Goal: Information Seeking & Learning: Find specific fact

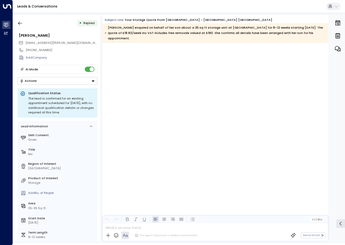
scroll to position [561, 0]
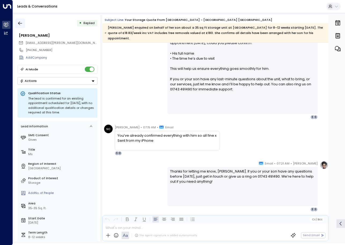
click at [21, 23] on icon "button" at bounding box center [19, 23] width 5 height 5
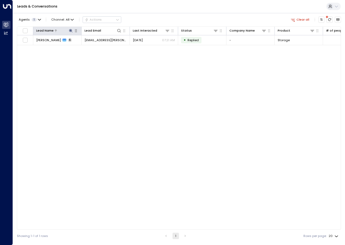
click at [71, 30] on icon at bounding box center [71, 31] width 4 height 4
drag, startPoint x: 74, startPoint y: 48, endPoint x: 43, endPoint y: 47, distance: 30.3
click at [43, 47] on input "**********" at bounding box center [67, 47] width 52 height 9
type input "**********"
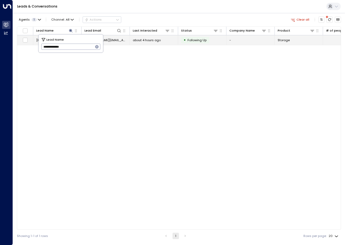
click at [143, 40] on span "about 4 hours ago" at bounding box center [147, 40] width 28 height 4
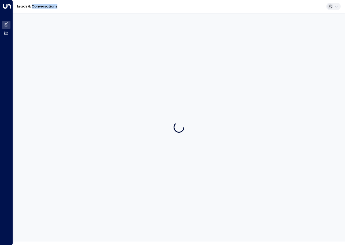
click at [143, 40] on div at bounding box center [179, 127] width 332 height 229
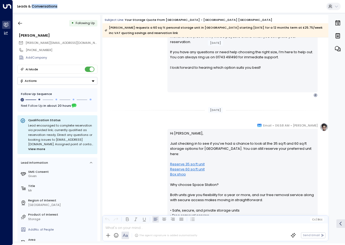
scroll to position [305, 0]
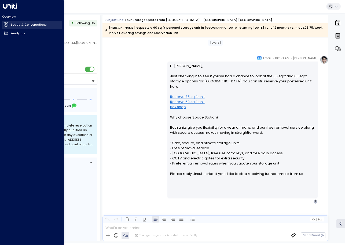
click at [10, 23] on link "Leads & Conversations Leads & Conversations" at bounding box center [32, 25] width 60 height 8
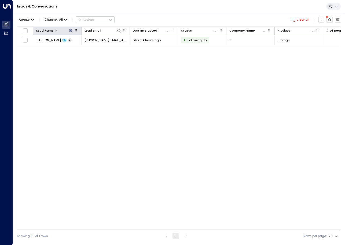
click at [72, 29] on icon at bounding box center [71, 31] width 4 height 4
click at [98, 48] on icon "button" at bounding box center [96, 46] width 3 height 3
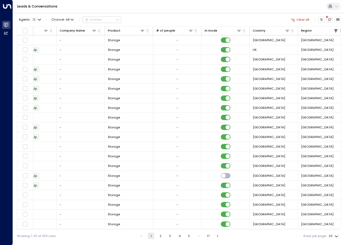
scroll to position [0, 178]
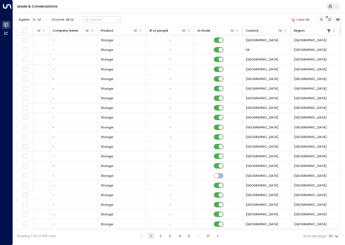
click at [333, 236] on body "Overview Leads & Conversations Leads & Conversations Analytics Analytics Leads …" at bounding box center [172, 121] width 345 height 242
click at [331, 236] on li "100" at bounding box center [333, 235] width 14 height 8
type input "***"
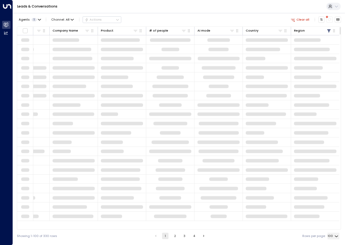
scroll to position [0, 177]
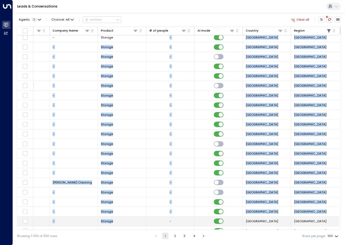
drag, startPoint x: 134, startPoint y: 229, endPoint x: 124, endPoint y: 226, distance: 9.8
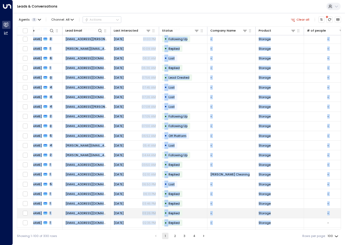
scroll to position [195, 0]
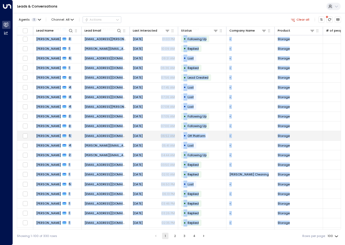
click at [249, 138] on td "-" at bounding box center [250, 135] width 48 height 9
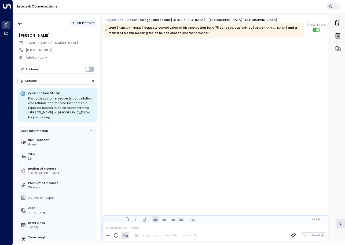
scroll to position [905, 0]
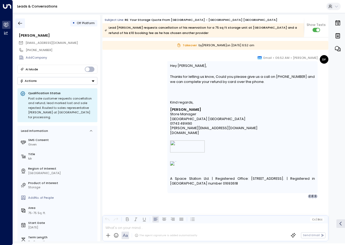
click at [20, 20] on button "button" at bounding box center [20, 23] width 10 height 10
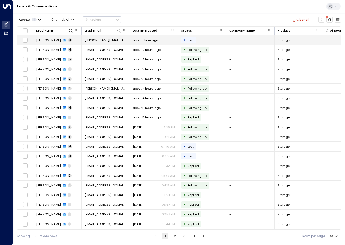
click at [110, 40] on span "[PERSON_NAME][EMAIL_ADDRESS][DOMAIN_NAME]" at bounding box center [105, 40] width 42 height 4
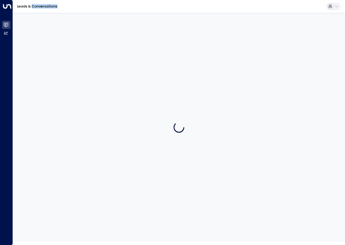
click at [110, 40] on div at bounding box center [179, 127] width 332 height 229
